Goal: Information Seeking & Learning: Find specific fact

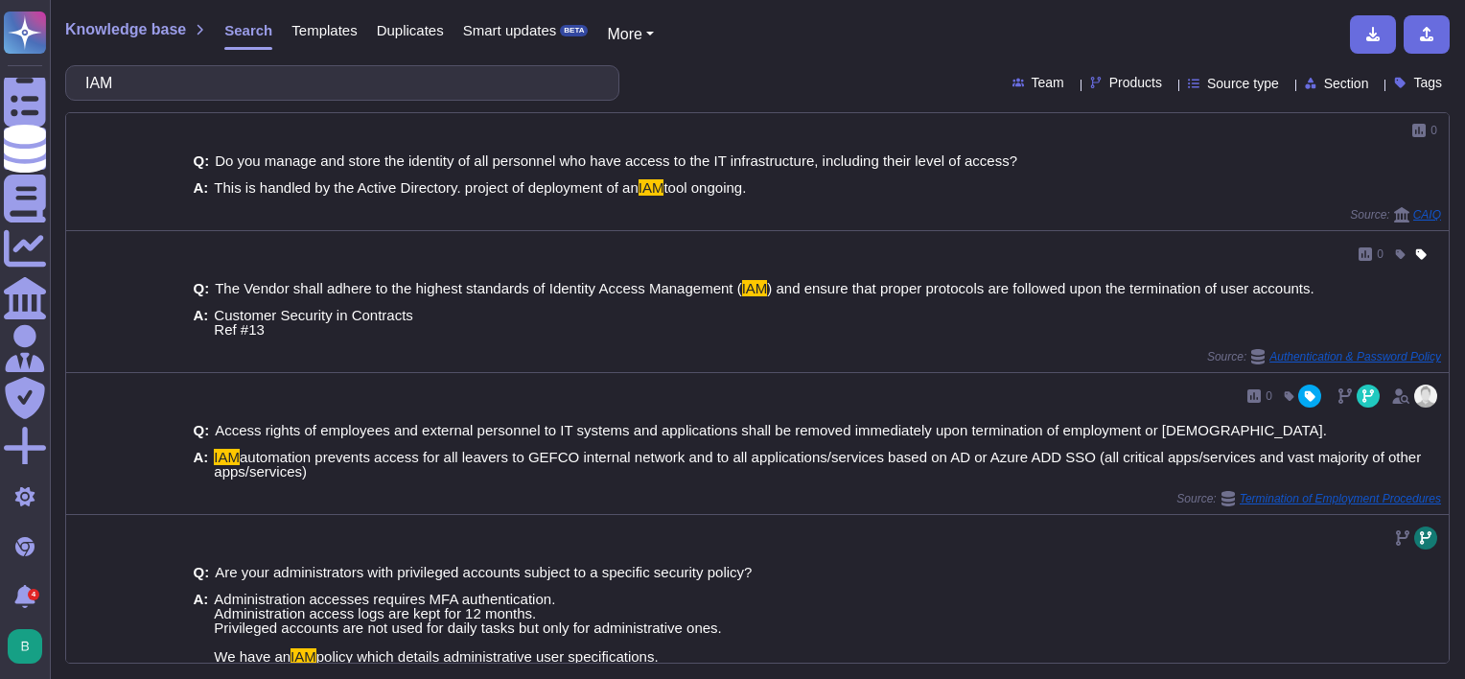
scroll to position [667, 0]
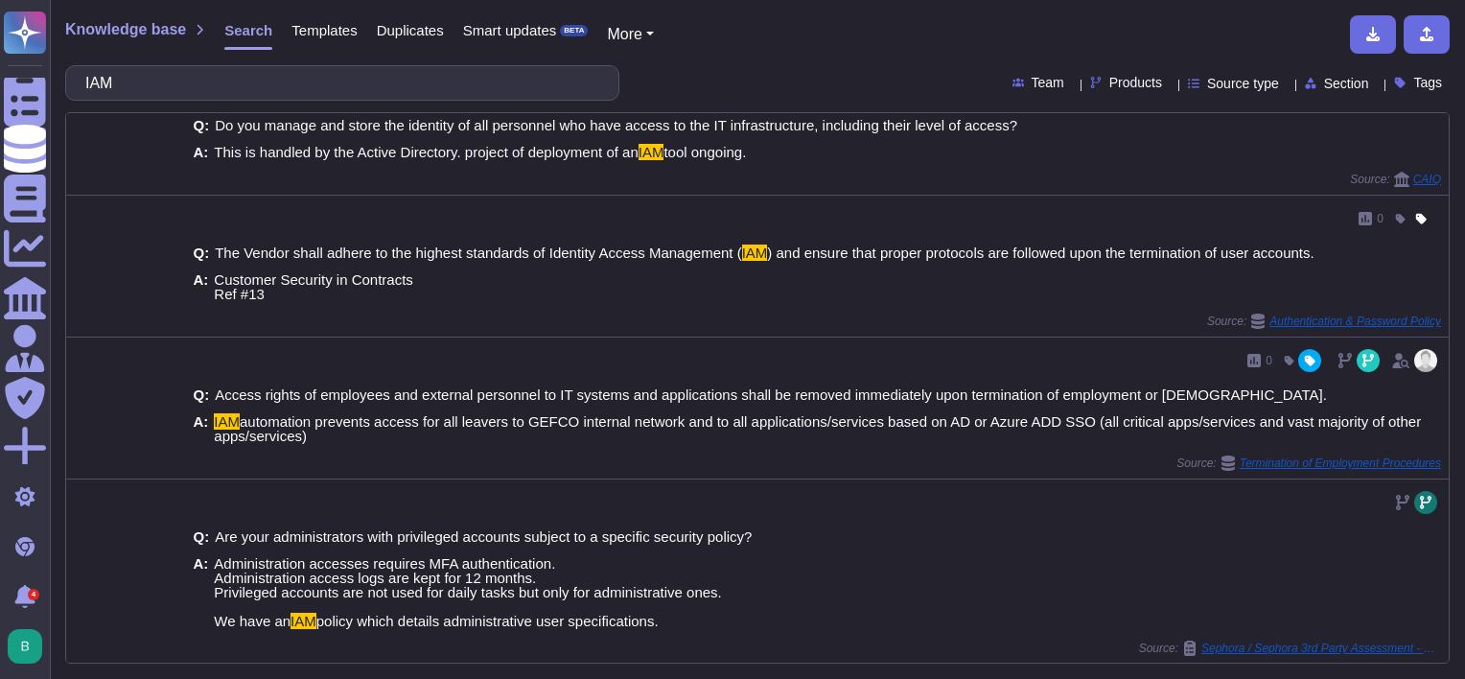
click at [315, 97] on input "IAM" at bounding box center [338, 83] width 524 height 34
click at [315, 96] on input "IAM" at bounding box center [338, 83] width 524 height 34
click at [315, 94] on input "IAM" at bounding box center [338, 83] width 524 height 34
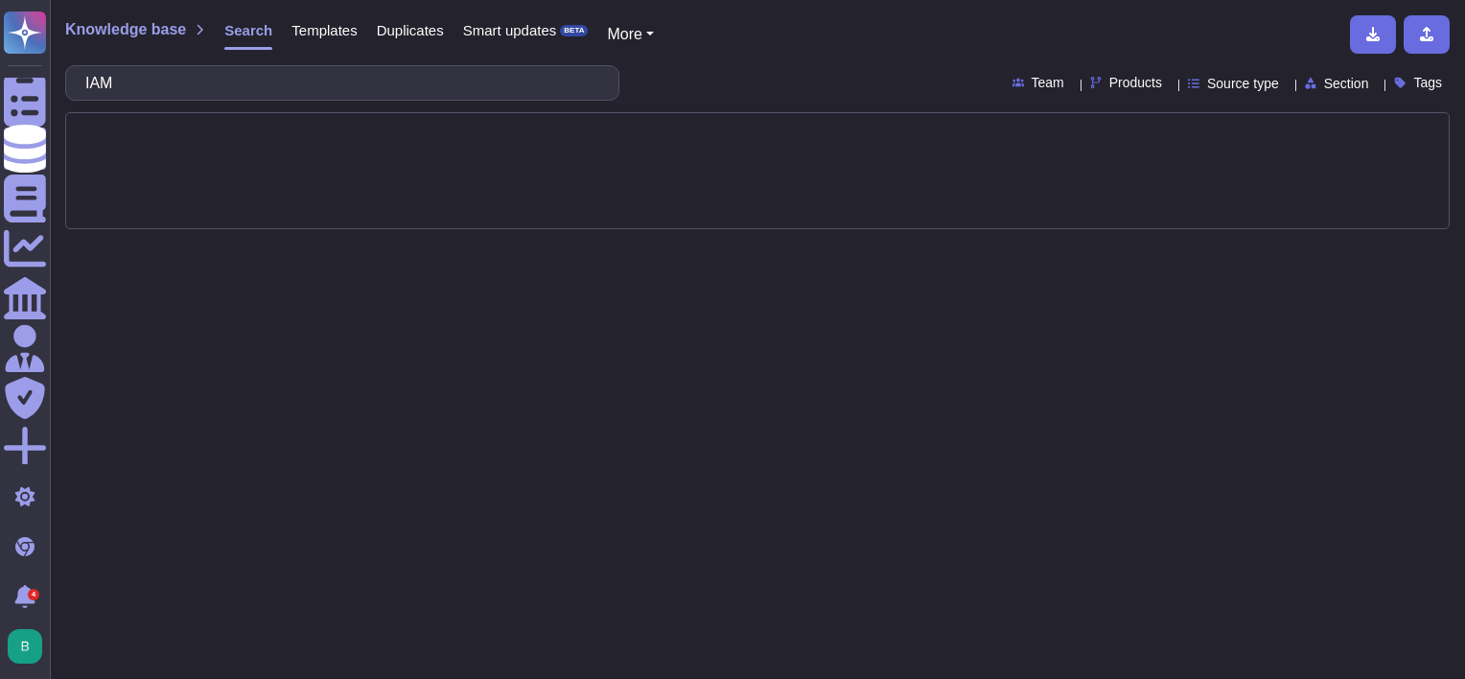
scroll to position [0, 0]
drag, startPoint x: 216, startPoint y: 72, endPoint x: 162, endPoint y: 89, distance: 56.4
click at [162, 89] on input "access mA" at bounding box center [338, 83] width 524 height 34
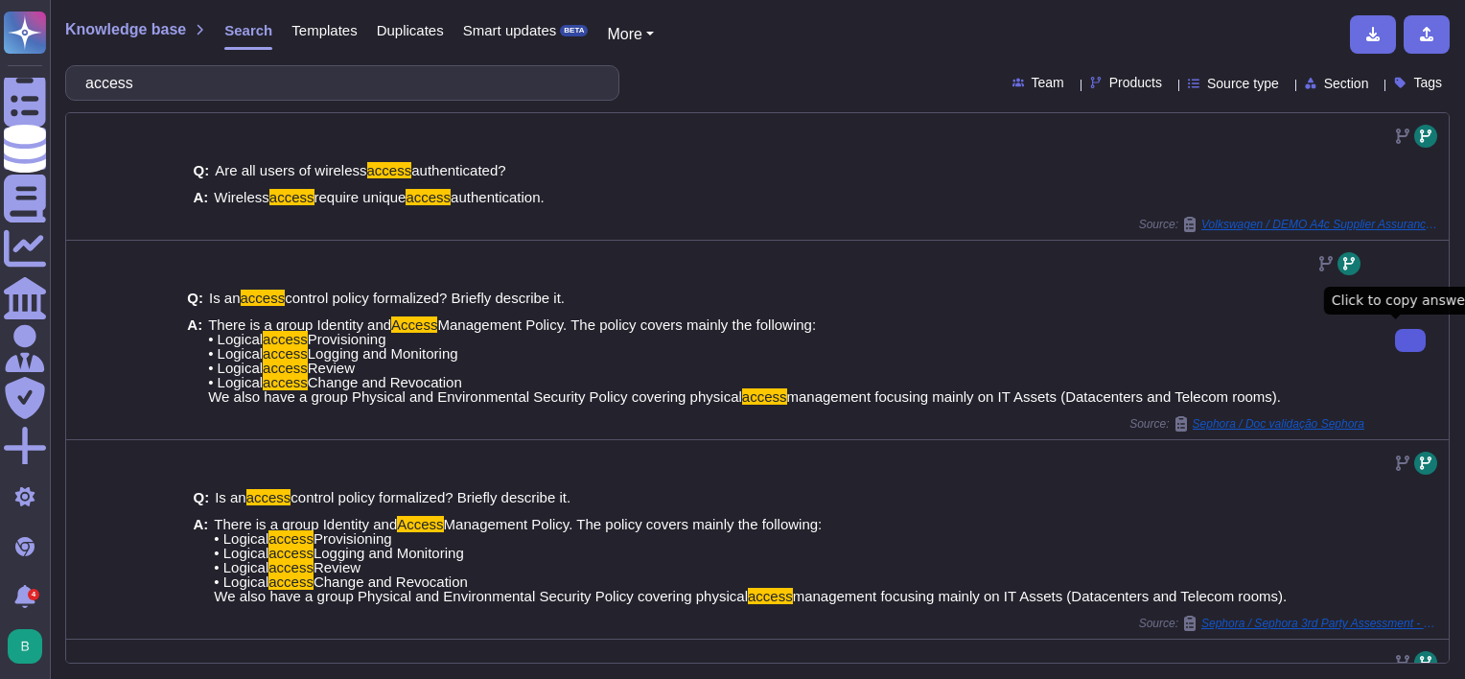
click at [1411, 340] on icon at bounding box center [1411, 340] width 0 height 0
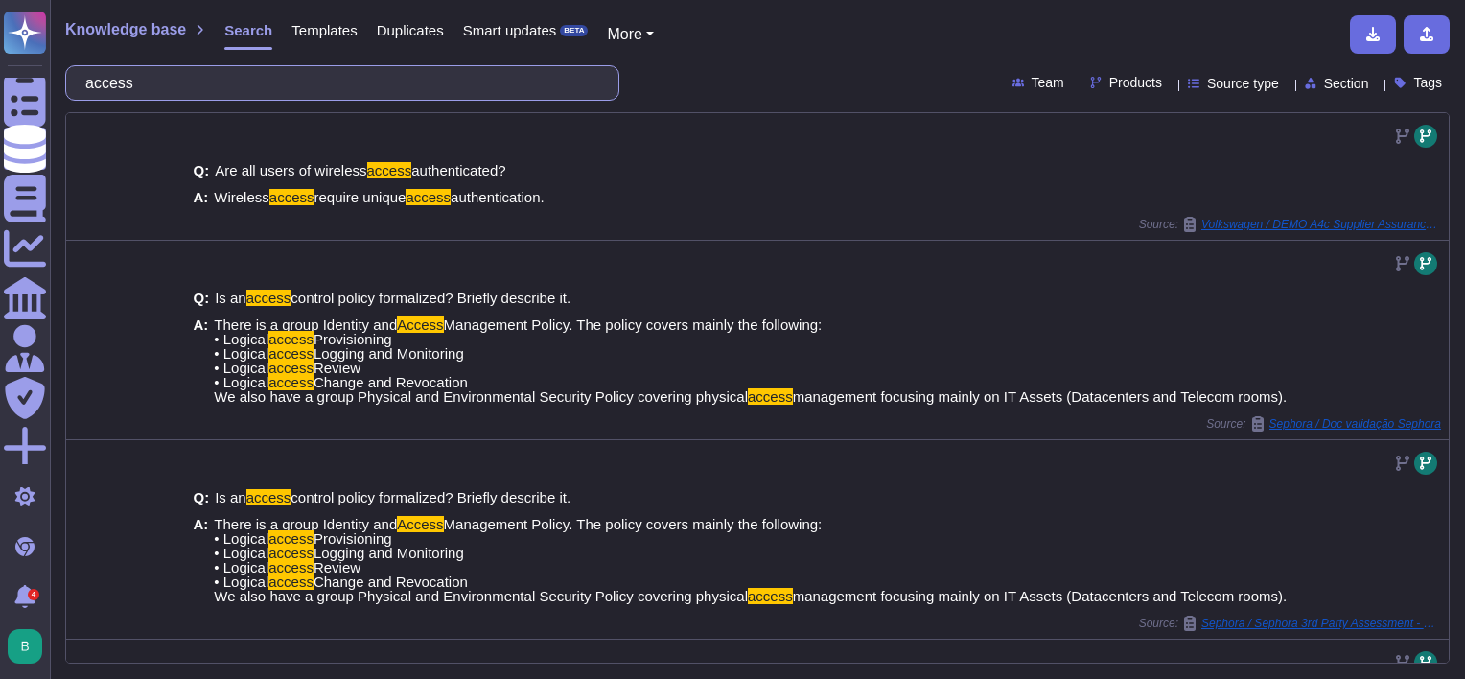
click at [380, 83] on input "access" at bounding box center [338, 83] width 524 height 34
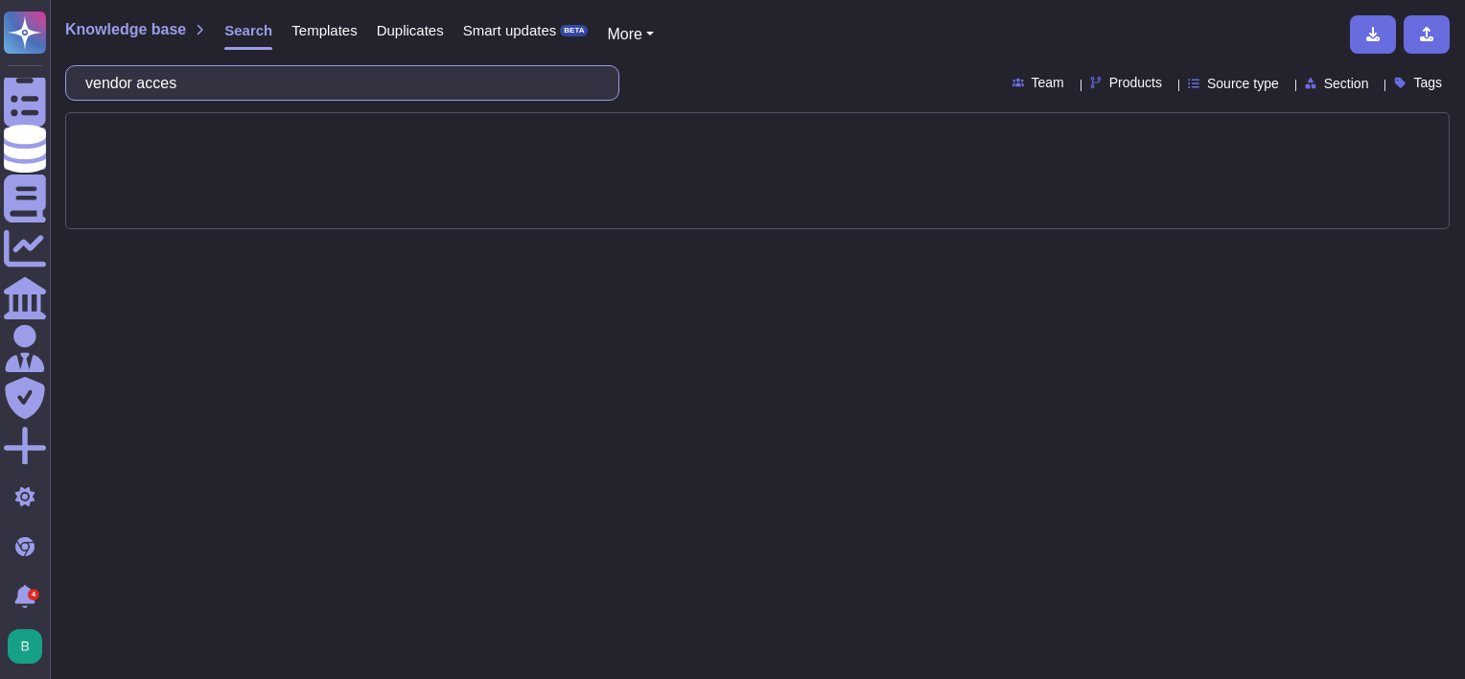
type input "vendor access"
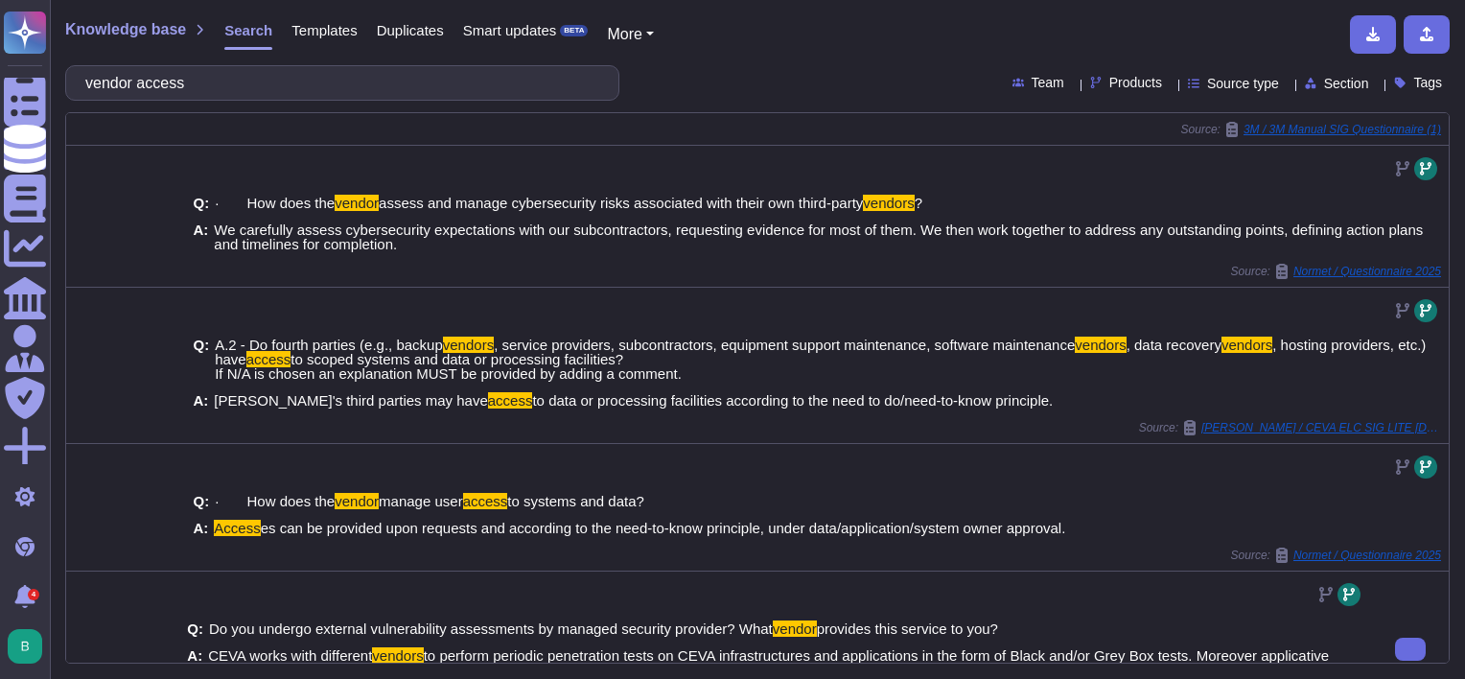
scroll to position [532, 0]
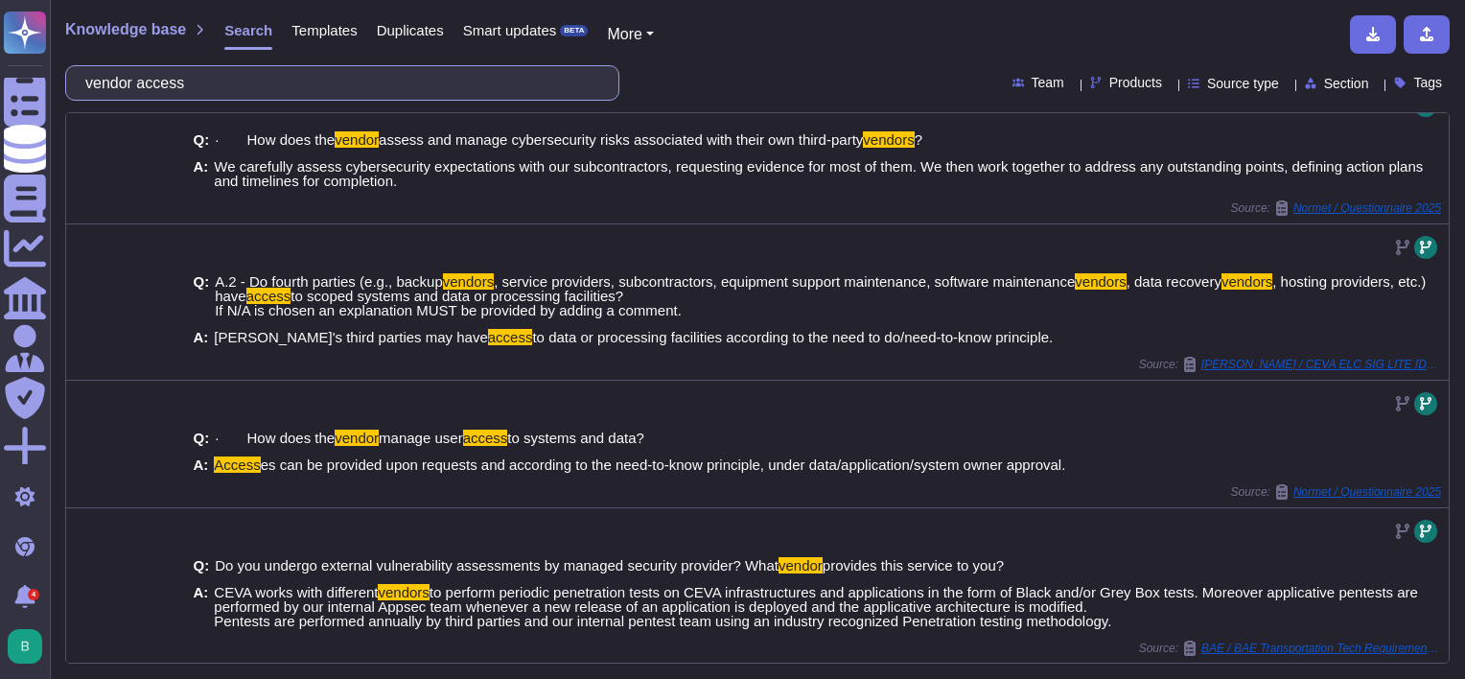
click at [353, 81] on input "vendor access" at bounding box center [338, 83] width 524 height 34
click at [351, 81] on input "vendor access" at bounding box center [338, 83] width 524 height 34
click at [350, 81] on input "vendor access" at bounding box center [338, 83] width 524 height 34
drag, startPoint x: 320, startPoint y: 70, endPoint x: 82, endPoint y: 79, distance: 238.9
click at [82, 79] on div "vendor access" at bounding box center [342, 82] width 554 height 35
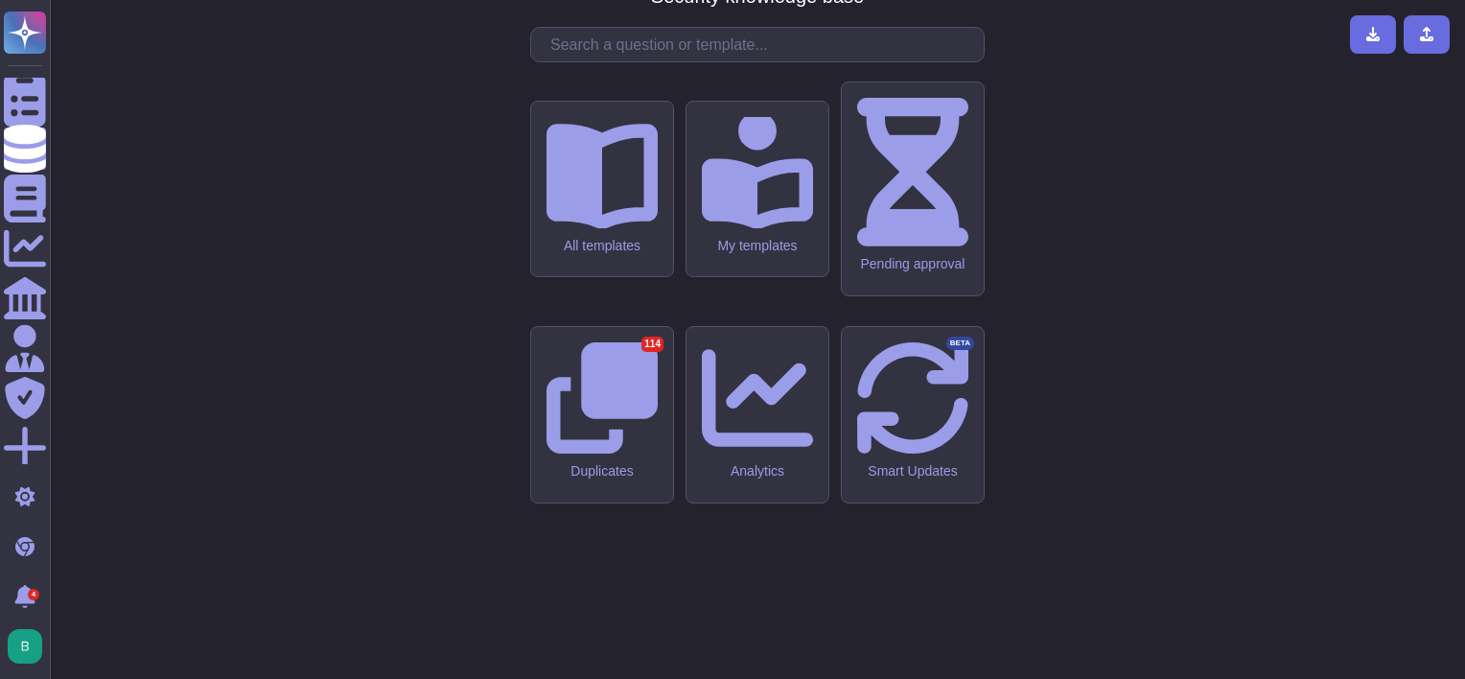
click at [644, 61] on input "text" at bounding box center [762, 45] width 443 height 34
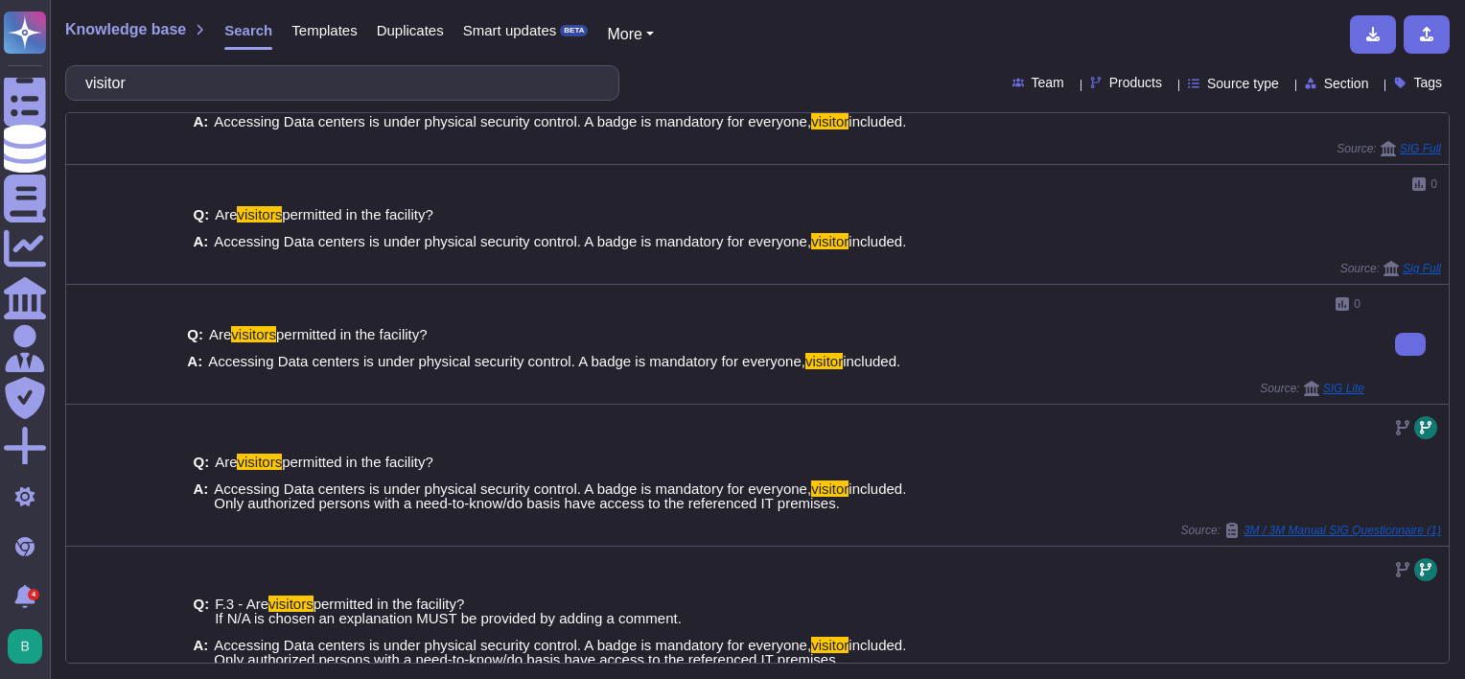
scroll to position [474, 0]
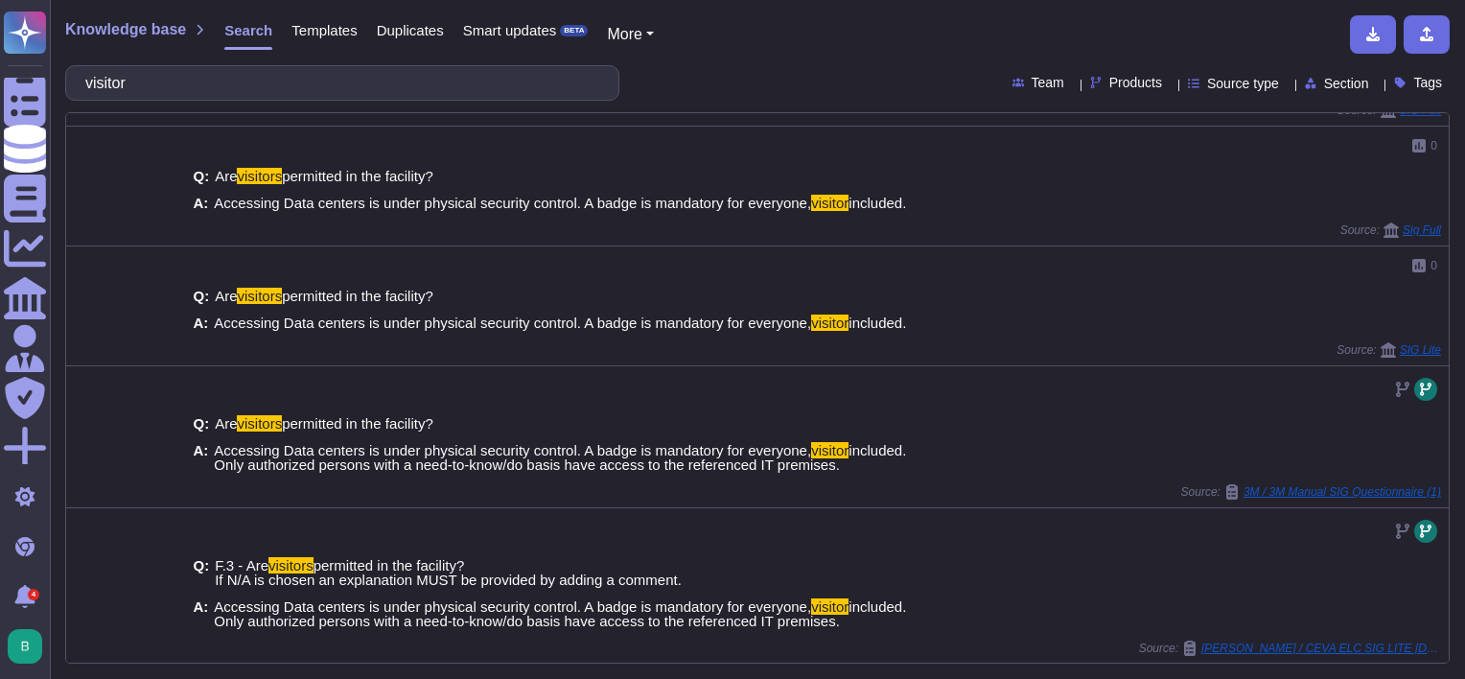
type input "visitor"
